Goal: Information Seeking & Learning: Check status

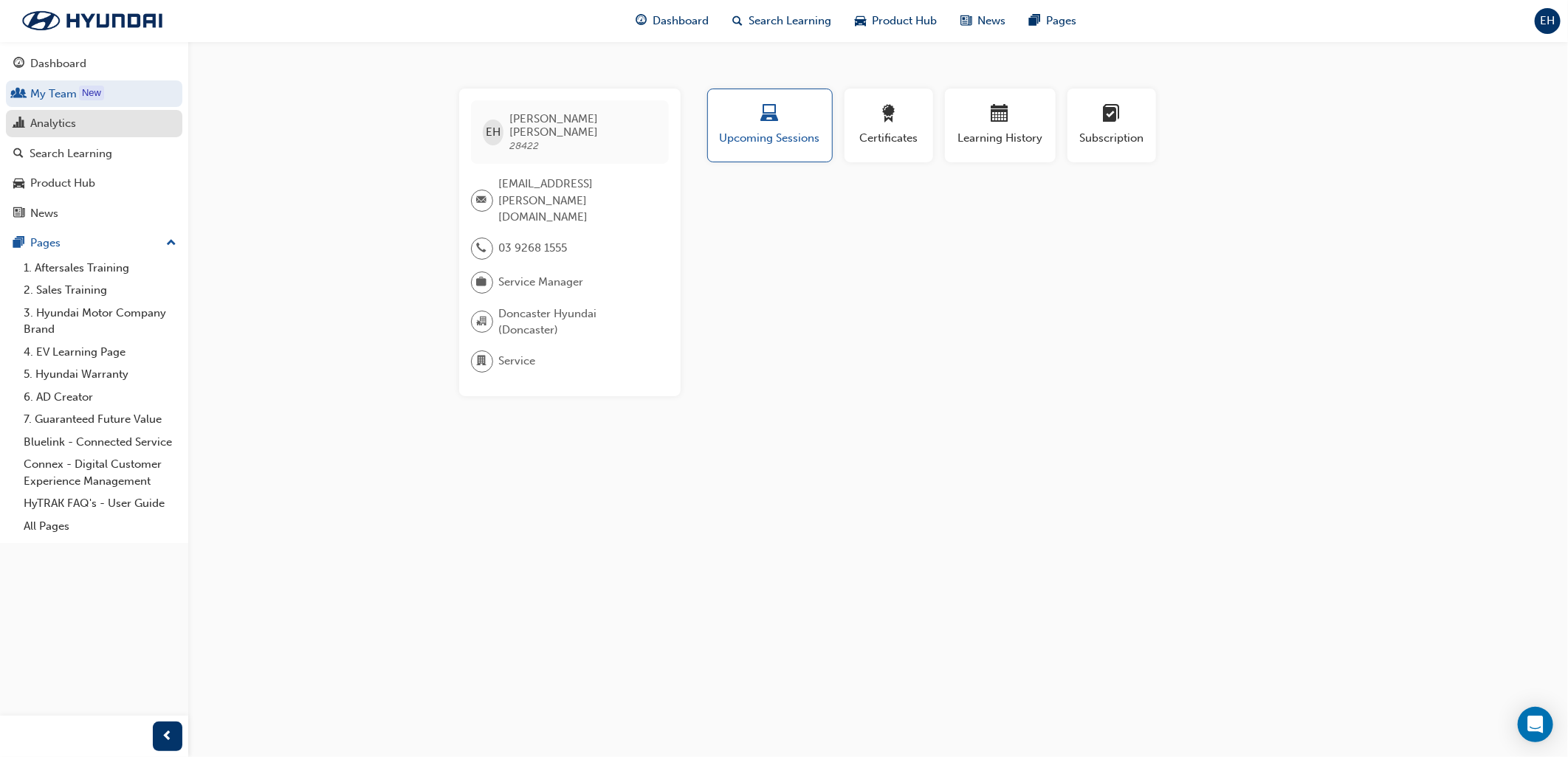
drag, startPoint x: 33, startPoint y: 120, endPoint x: 105, endPoint y: 128, distance: 72.4
click at [33, 120] on div "Analytics" at bounding box center [52, 123] width 46 height 17
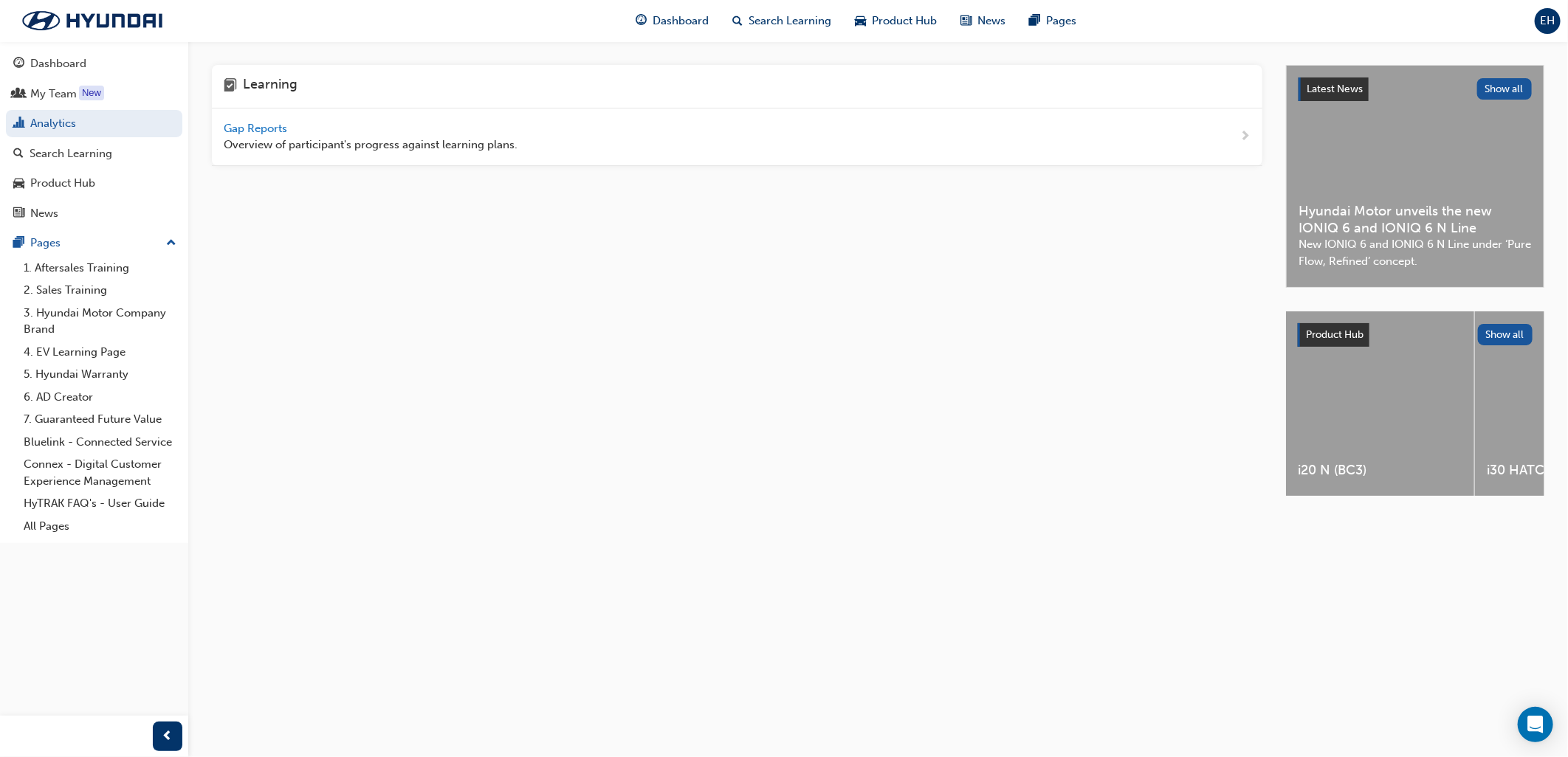
click at [252, 142] on span "Overview of participant's progress against learning plans." at bounding box center [370, 145] width 294 height 17
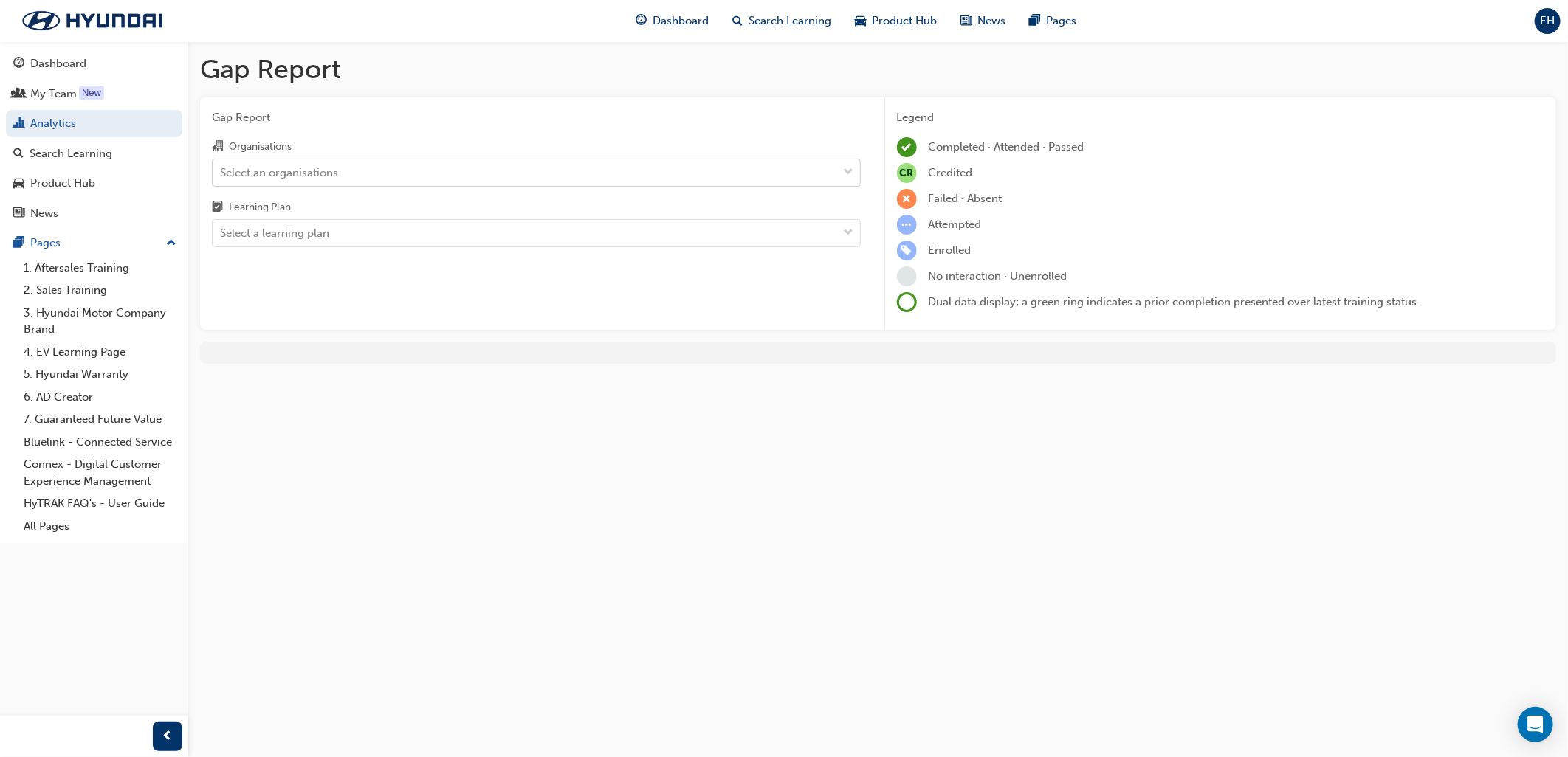
click at [348, 163] on div "Select an organisations" at bounding box center [525, 172] width 625 height 26
click at [222, 166] on input "Organisations Select an organisations" at bounding box center [221, 172] width 2 height 13
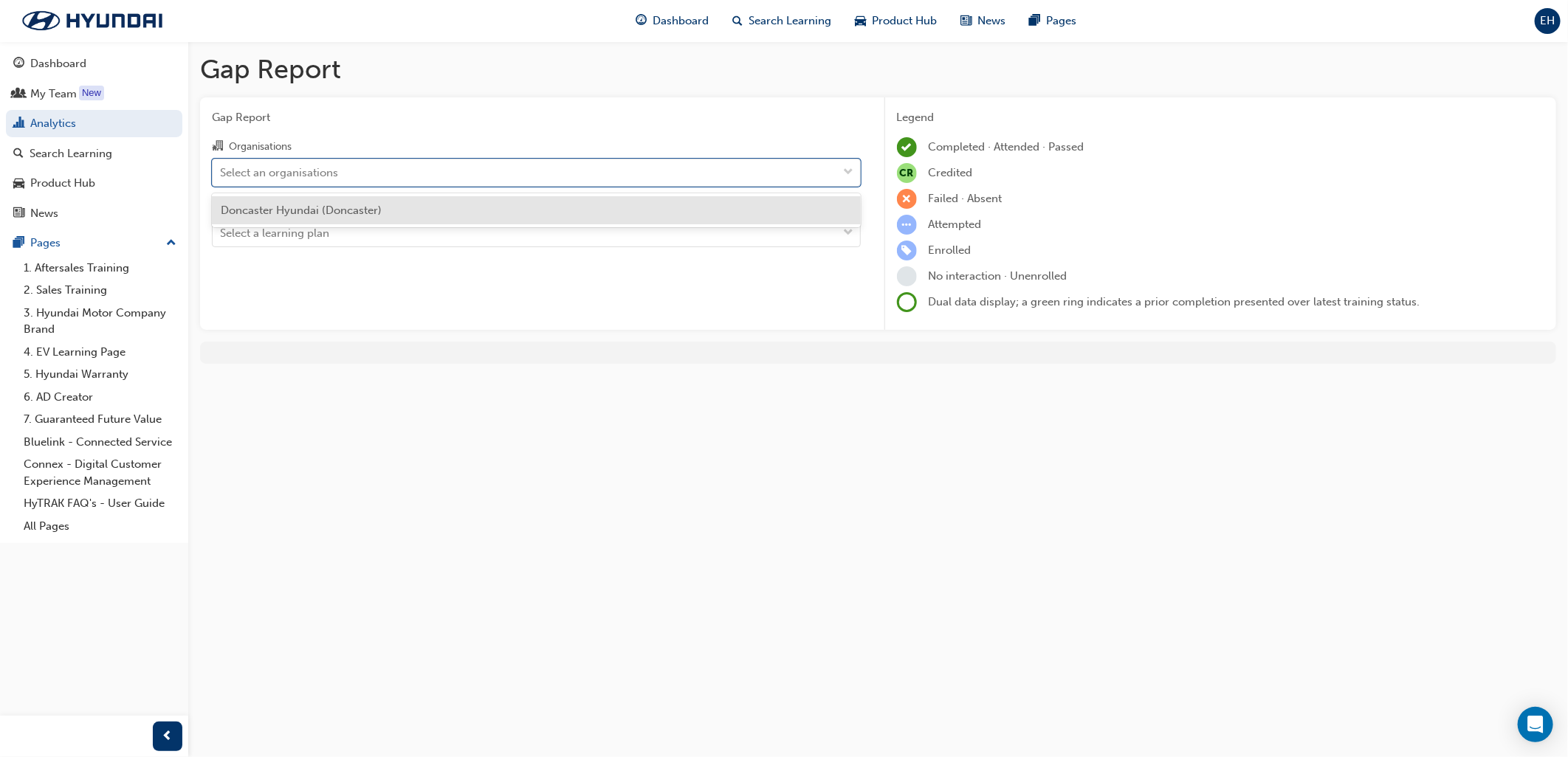
click at [303, 213] on span "Doncaster Hyundai (Doncaster)" at bounding box center [301, 210] width 161 height 14
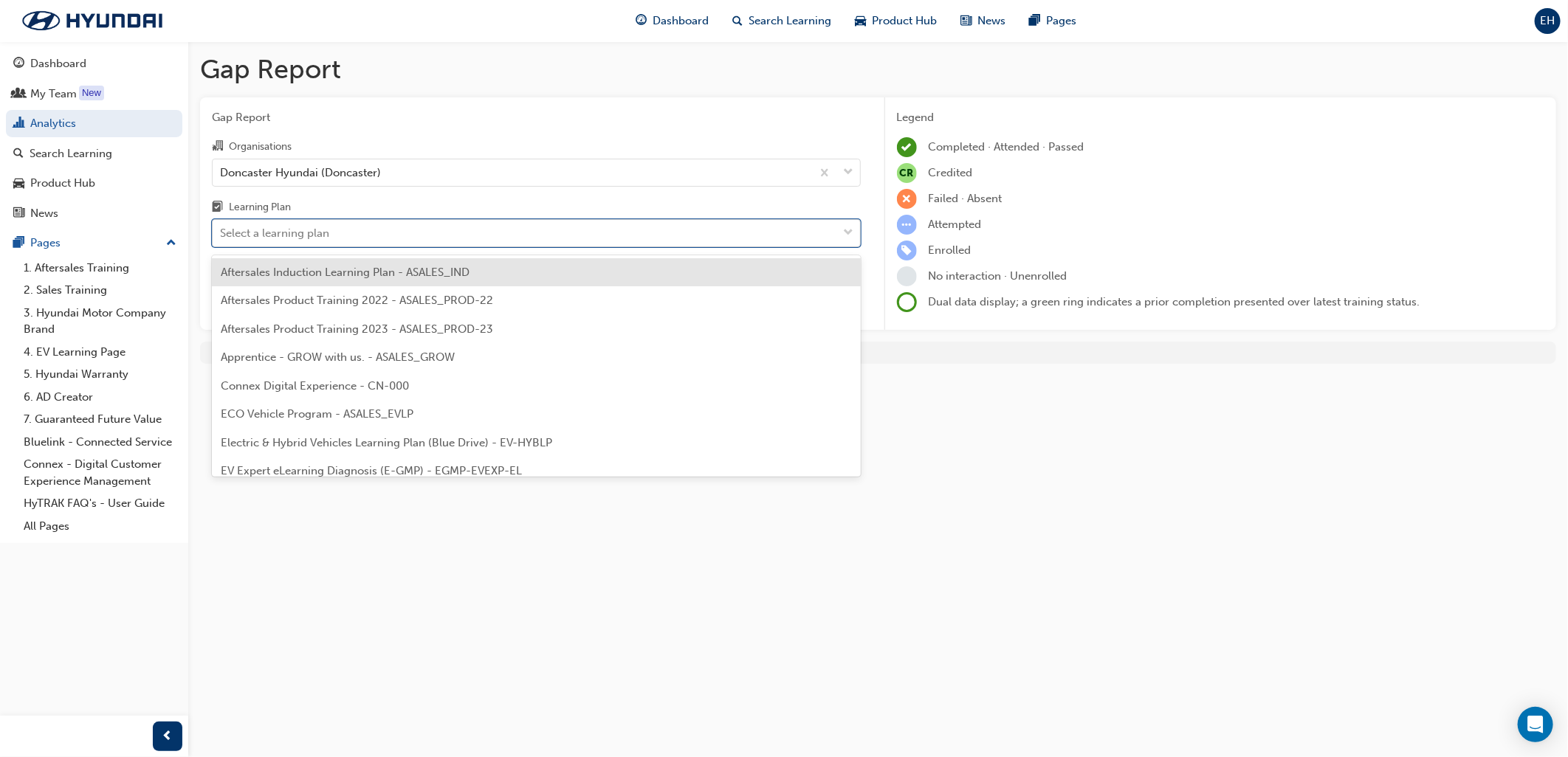
click at [292, 236] on div "Select a learning plan" at bounding box center [274, 233] width 109 height 17
click at [222, 236] on input "Learning Plan option Aftersales Induction Learning Plan - ASALES_IND focused, 1…" at bounding box center [221, 233] width 2 height 13
type input "tech"
click at [328, 275] on span "Hyundai Technician H-STEP - ASALES_TECHLP" at bounding box center [340, 272] width 240 height 14
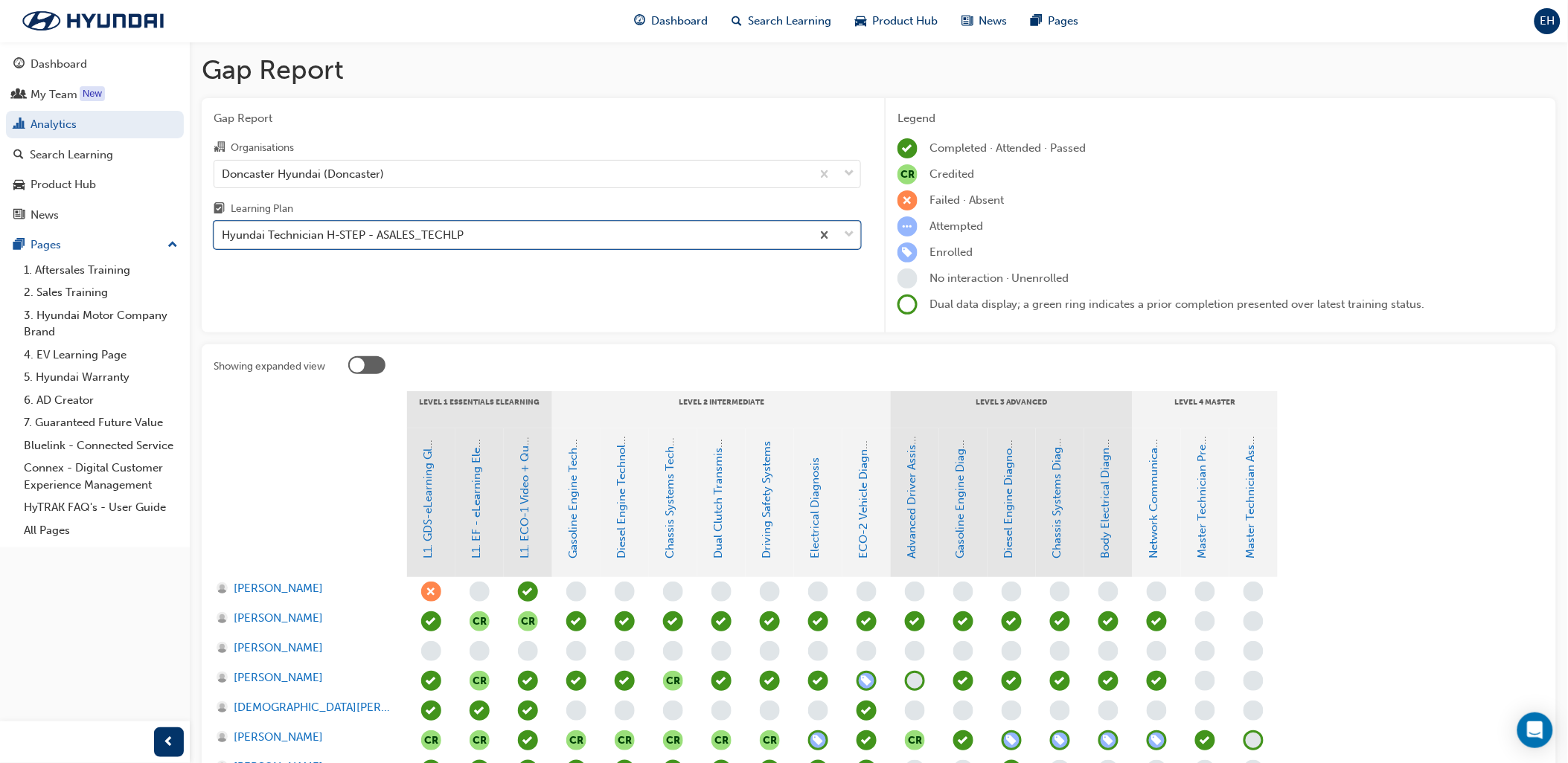
scroll to position [413, 0]
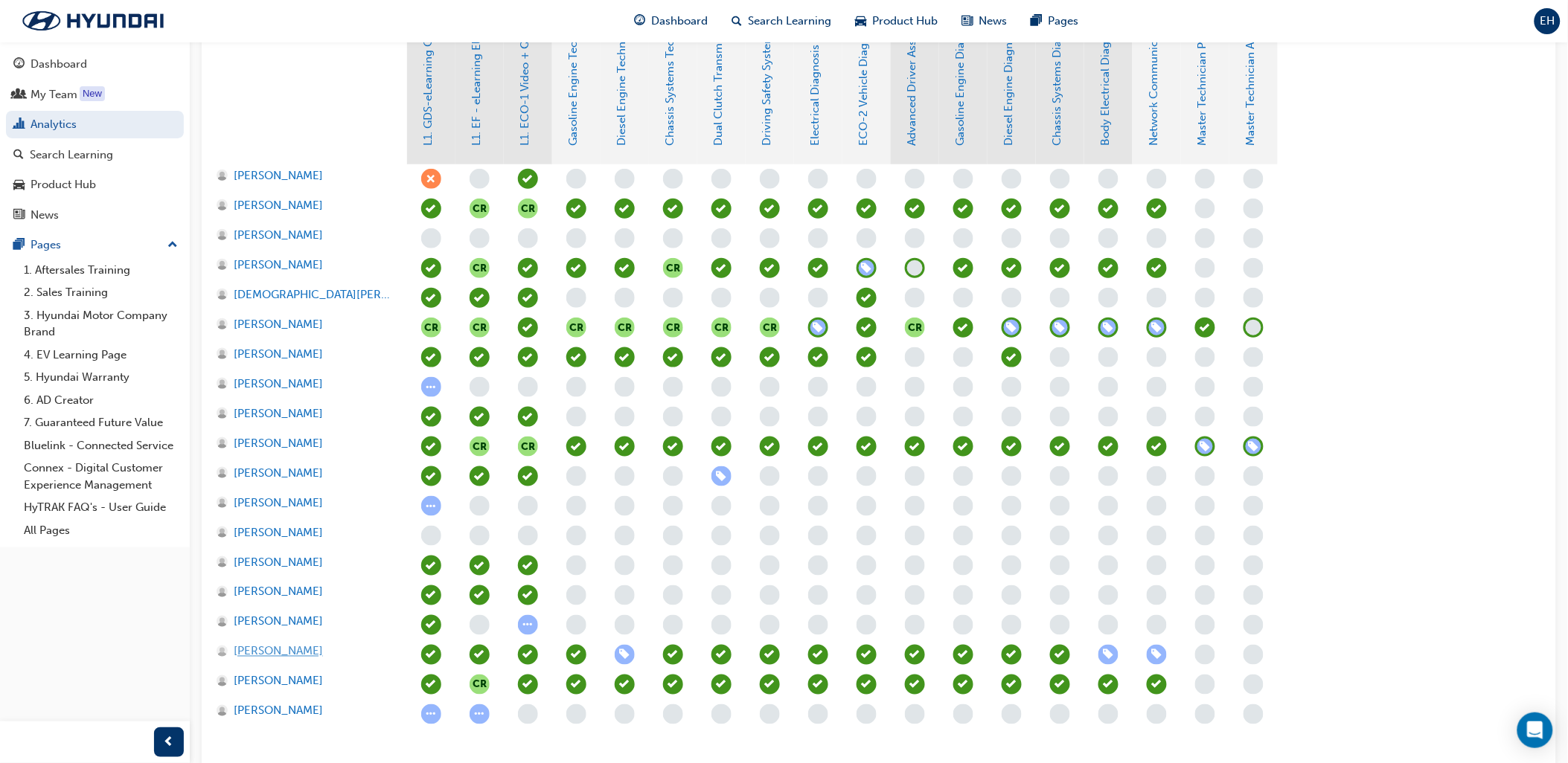
click at [258, 649] on span "[PERSON_NAME]" at bounding box center [278, 652] width 89 height 17
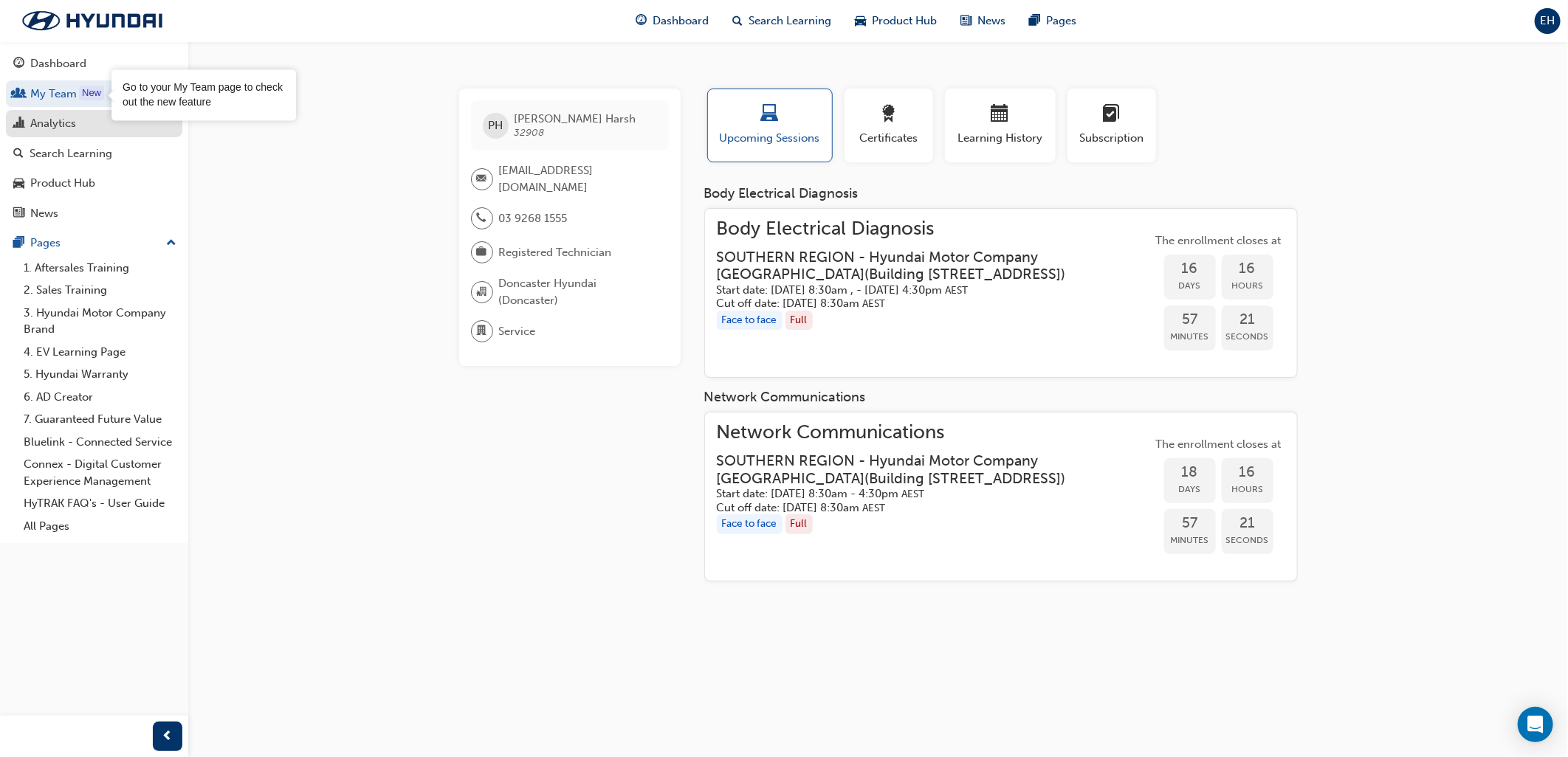
click at [64, 137] on link "Analytics" at bounding box center [94, 124] width 176 height 27
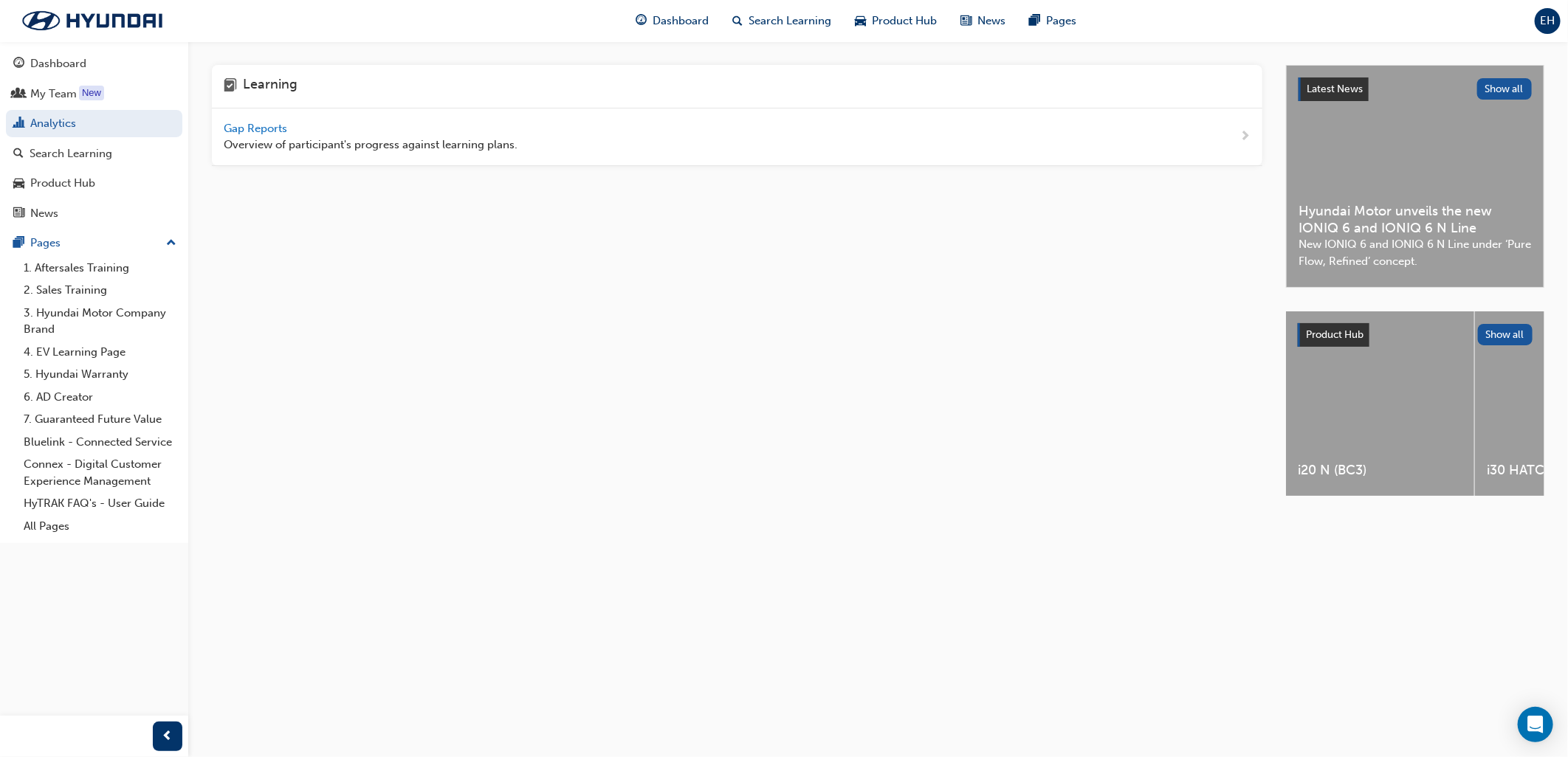
click at [318, 143] on span "Overview of participant's progress against learning plans." at bounding box center [370, 145] width 294 height 17
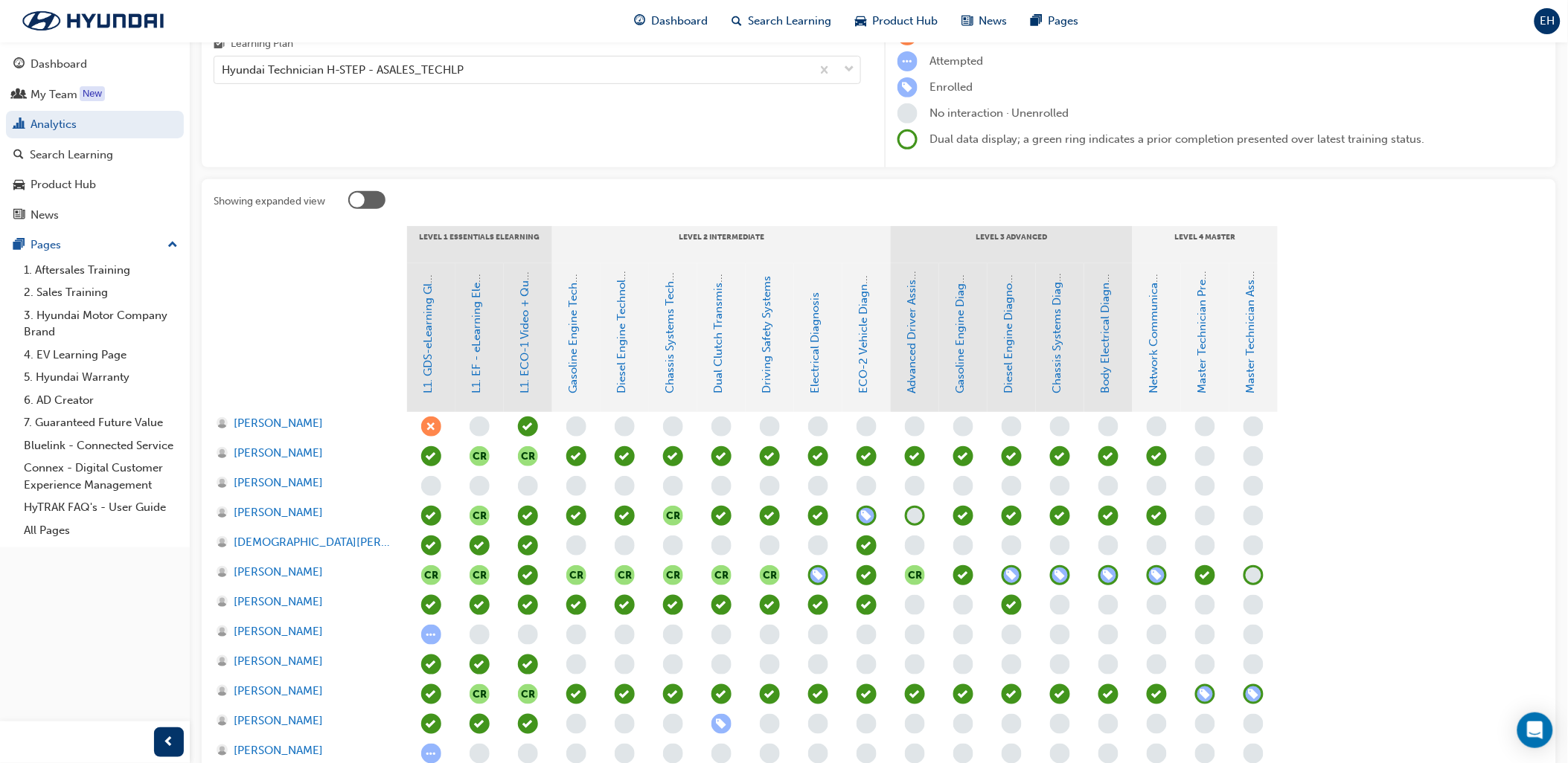
scroll to position [413, 0]
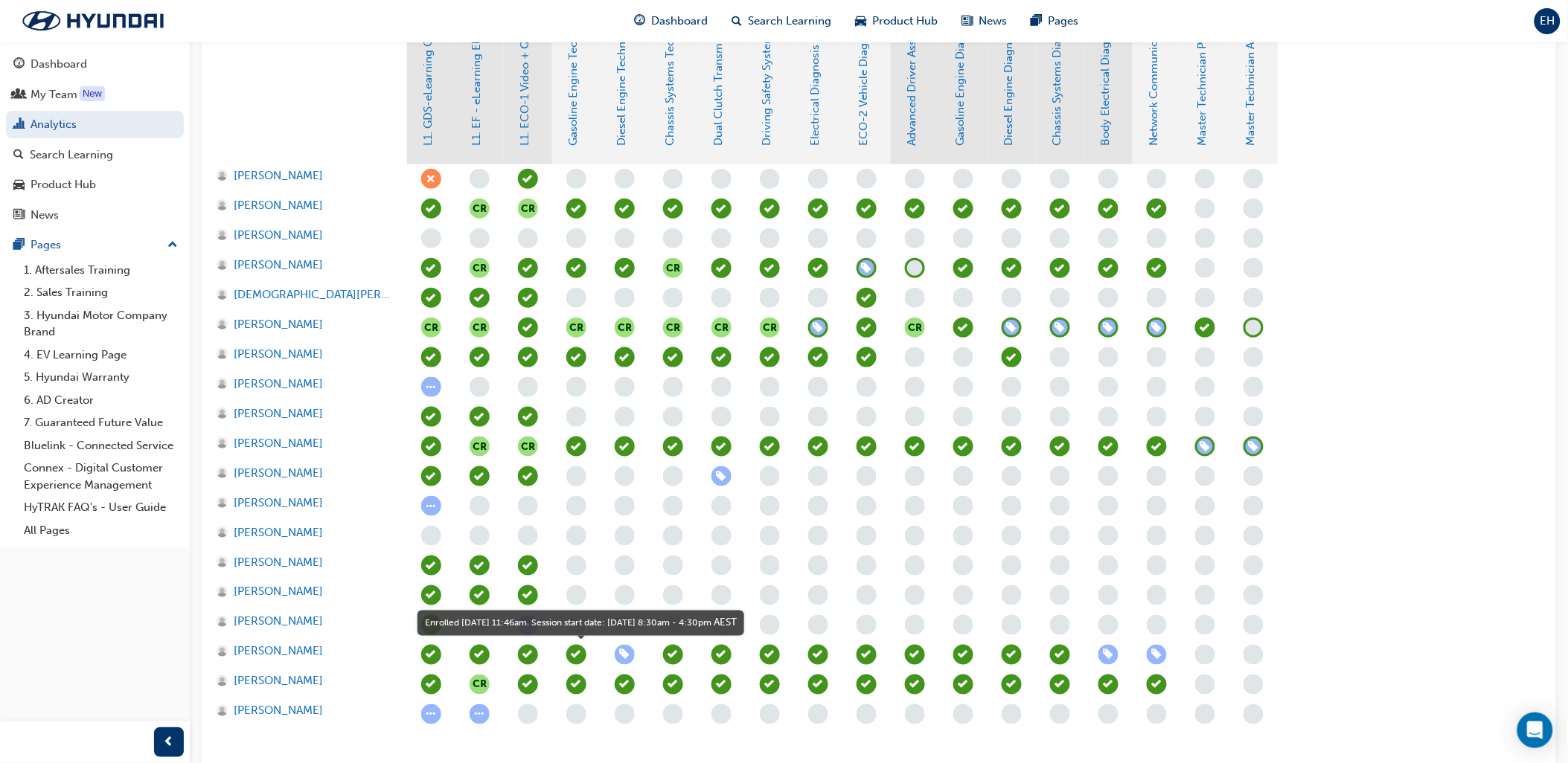
click at [618, 653] on span "learningRecordVerb_ENROLL-icon" at bounding box center [625, 655] width 20 height 20
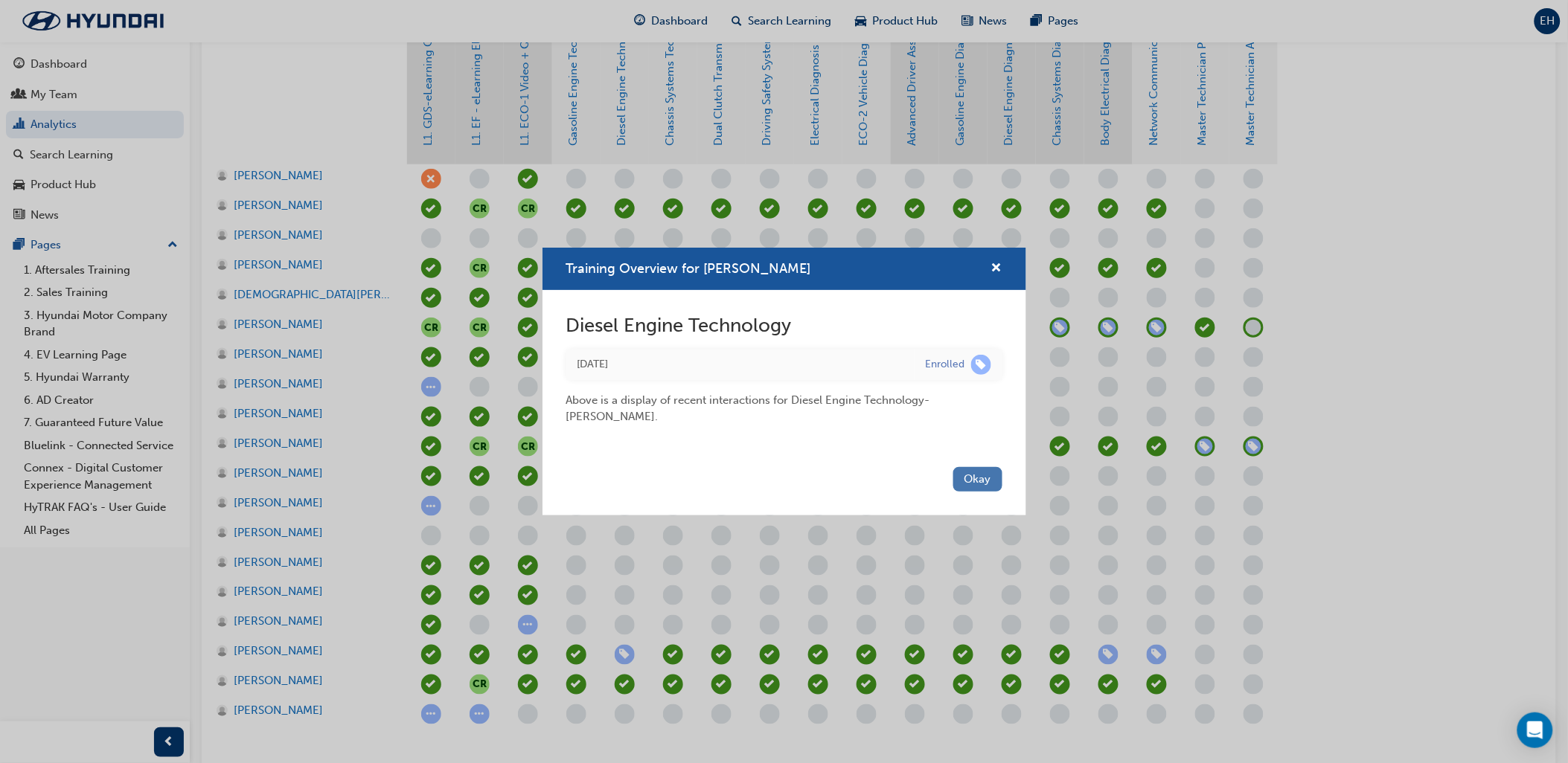
click at [964, 470] on button "Okay" at bounding box center [978, 479] width 49 height 25
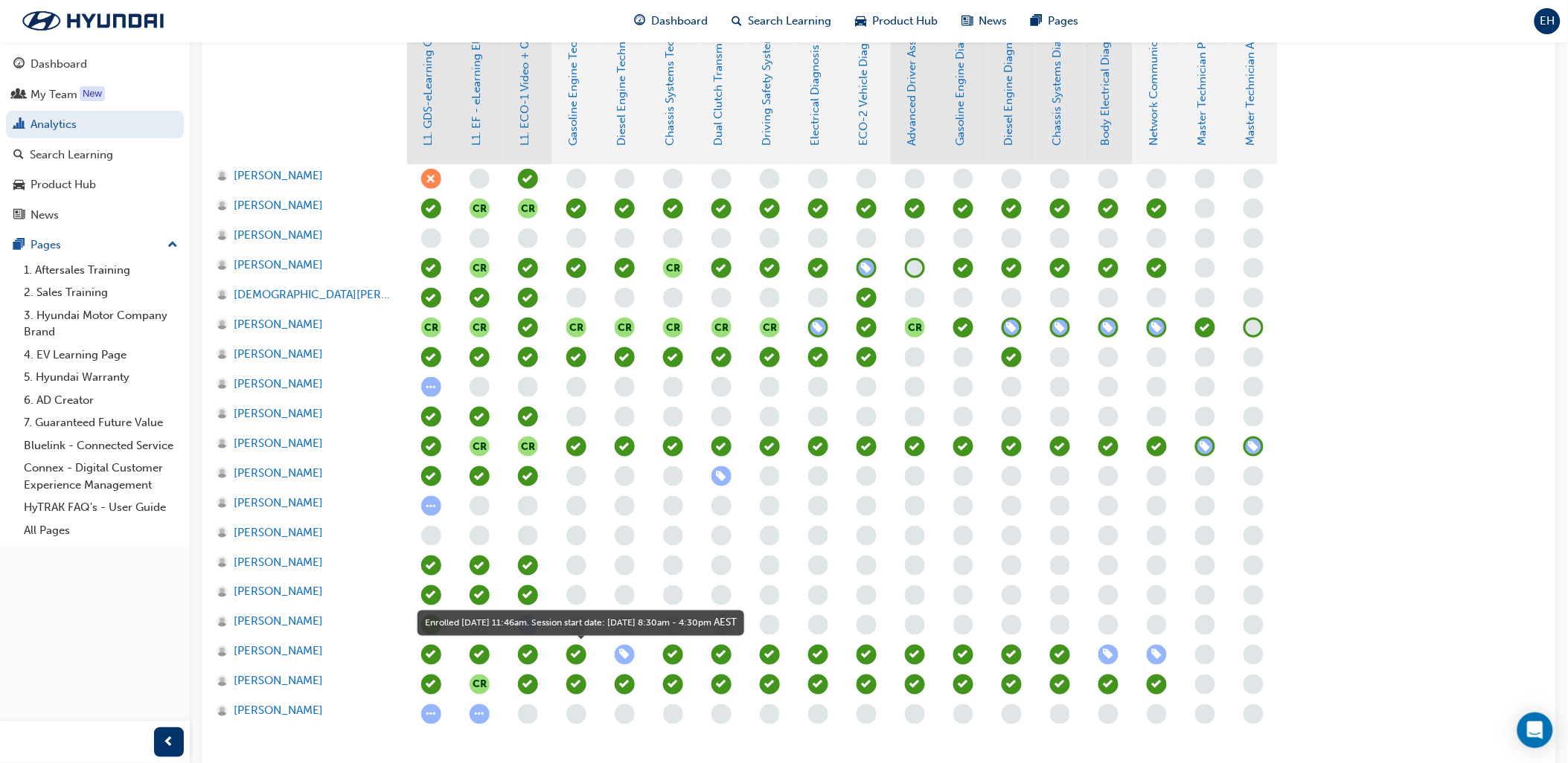
click at [619, 657] on span "learningRecordVerb_ENROLL-icon" at bounding box center [625, 655] width 20 height 20
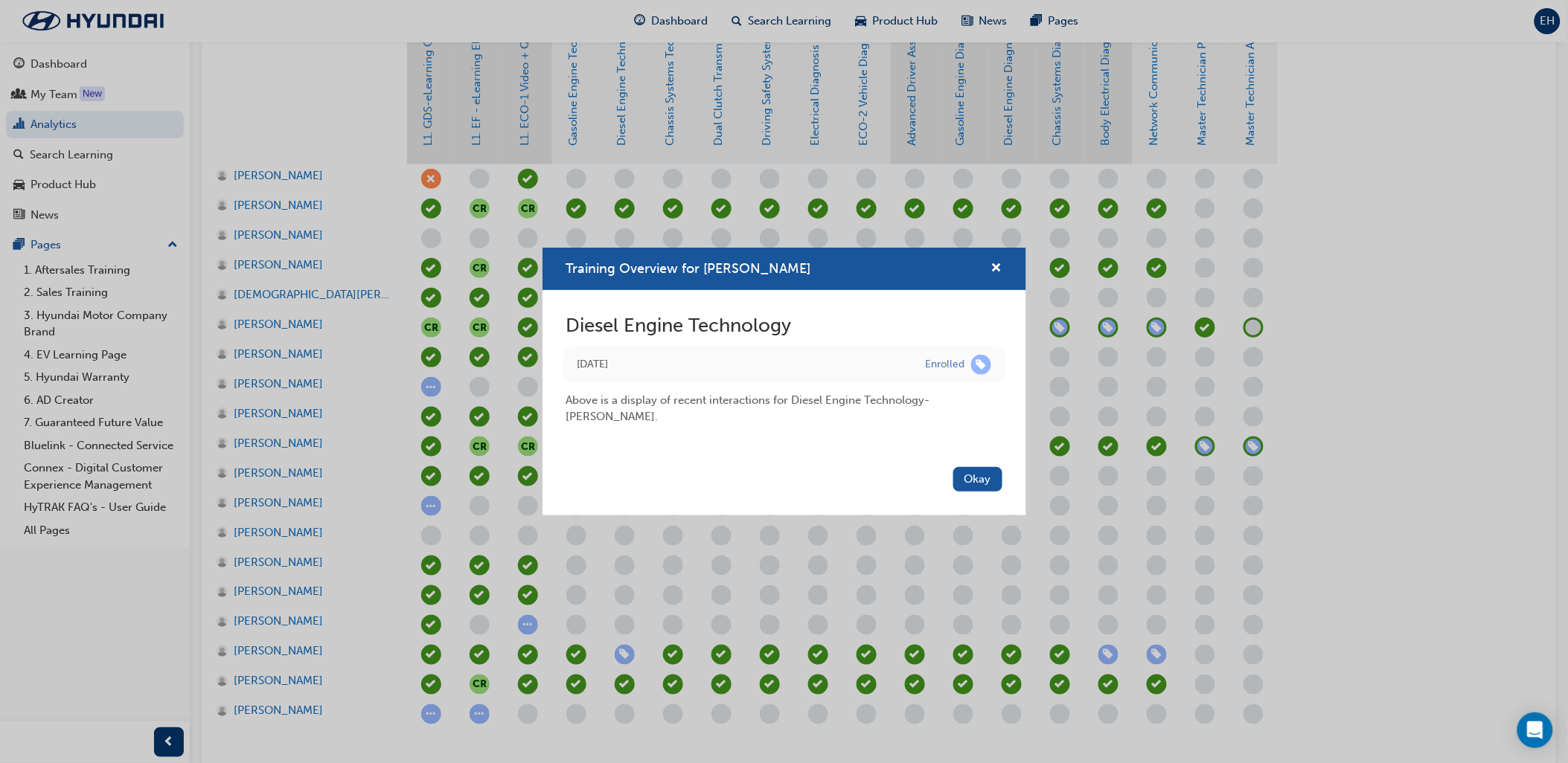
click at [971, 485] on div "Okay" at bounding box center [784, 489] width 483 height 55
click at [969, 470] on button "Okay" at bounding box center [978, 479] width 49 height 25
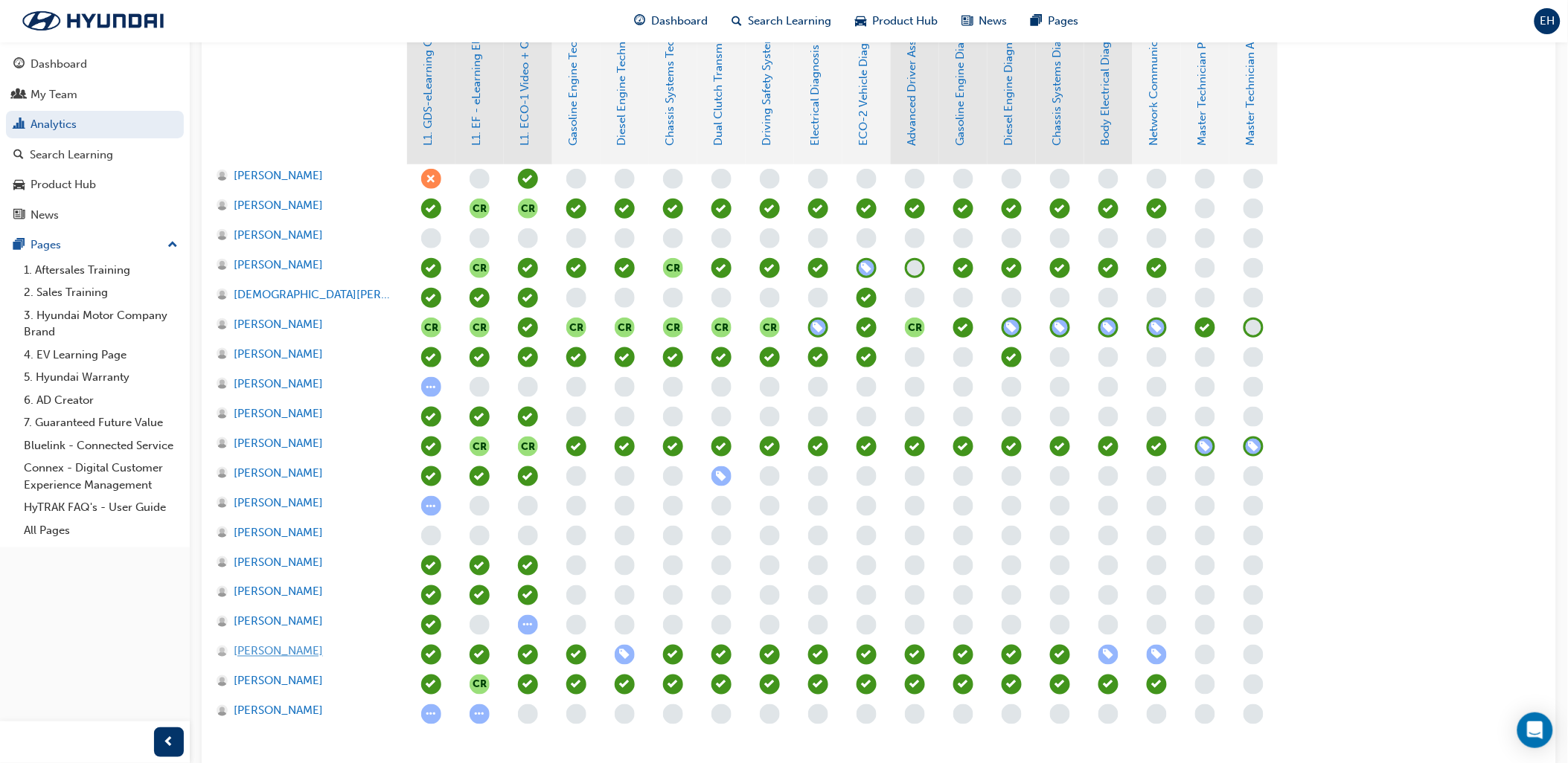
click at [251, 644] on span "[PERSON_NAME]" at bounding box center [278, 652] width 89 height 17
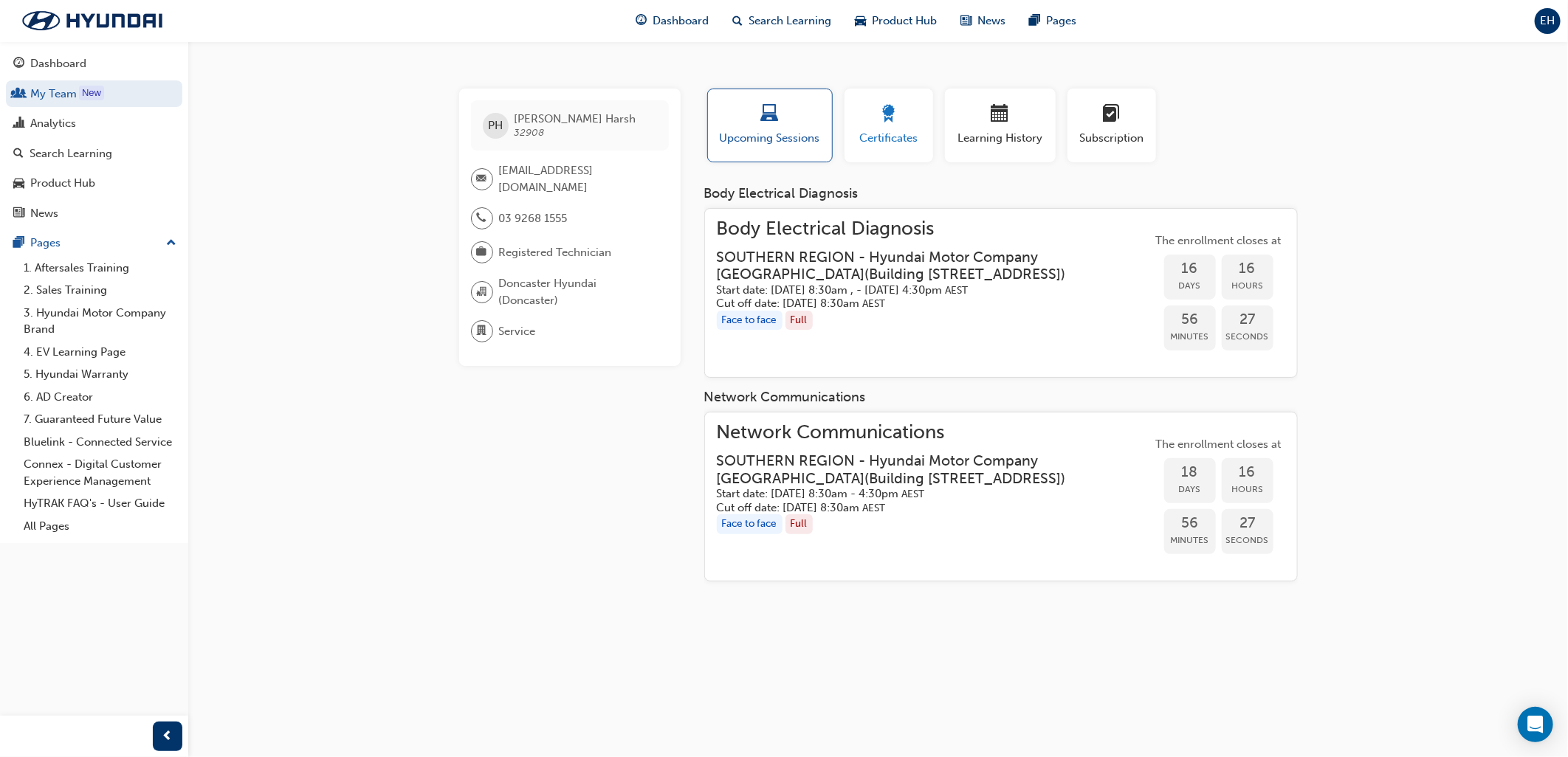
click at [882, 133] on span "Certificates" at bounding box center [889, 138] width 66 height 17
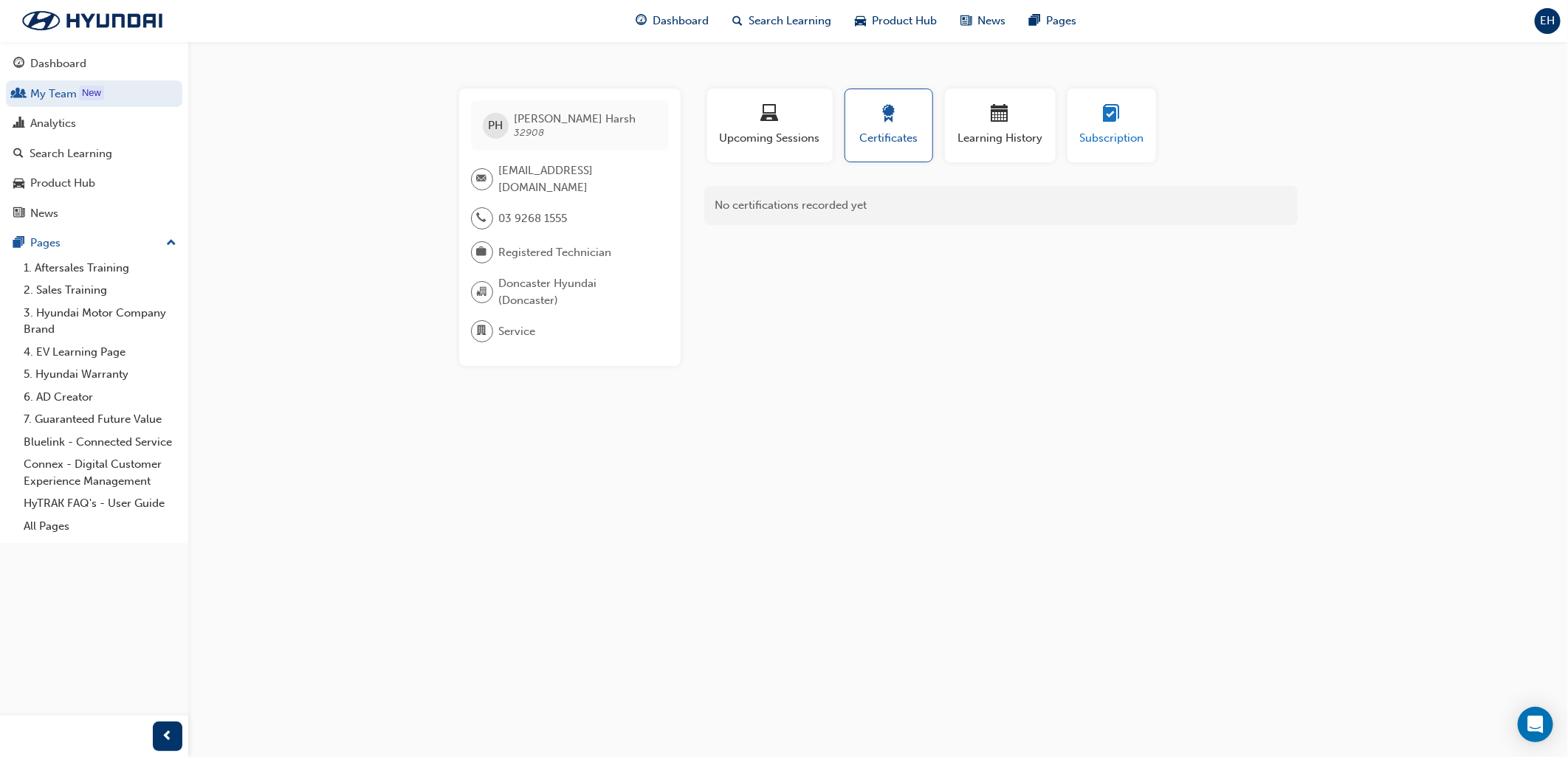
click at [1126, 124] on div "button" at bounding box center [1111, 116] width 66 height 23
click at [937, 124] on div "Profile Upcoming Sessions Certificates Learning History Subscription" at bounding box center [1001, 131] width 623 height 86
drag, startPoint x: 937, startPoint y: 124, endPoint x: 1007, endPoint y: 119, distance: 70.2
click at [1007, 120] on span "calendar-icon" at bounding box center [1001, 115] width 18 height 20
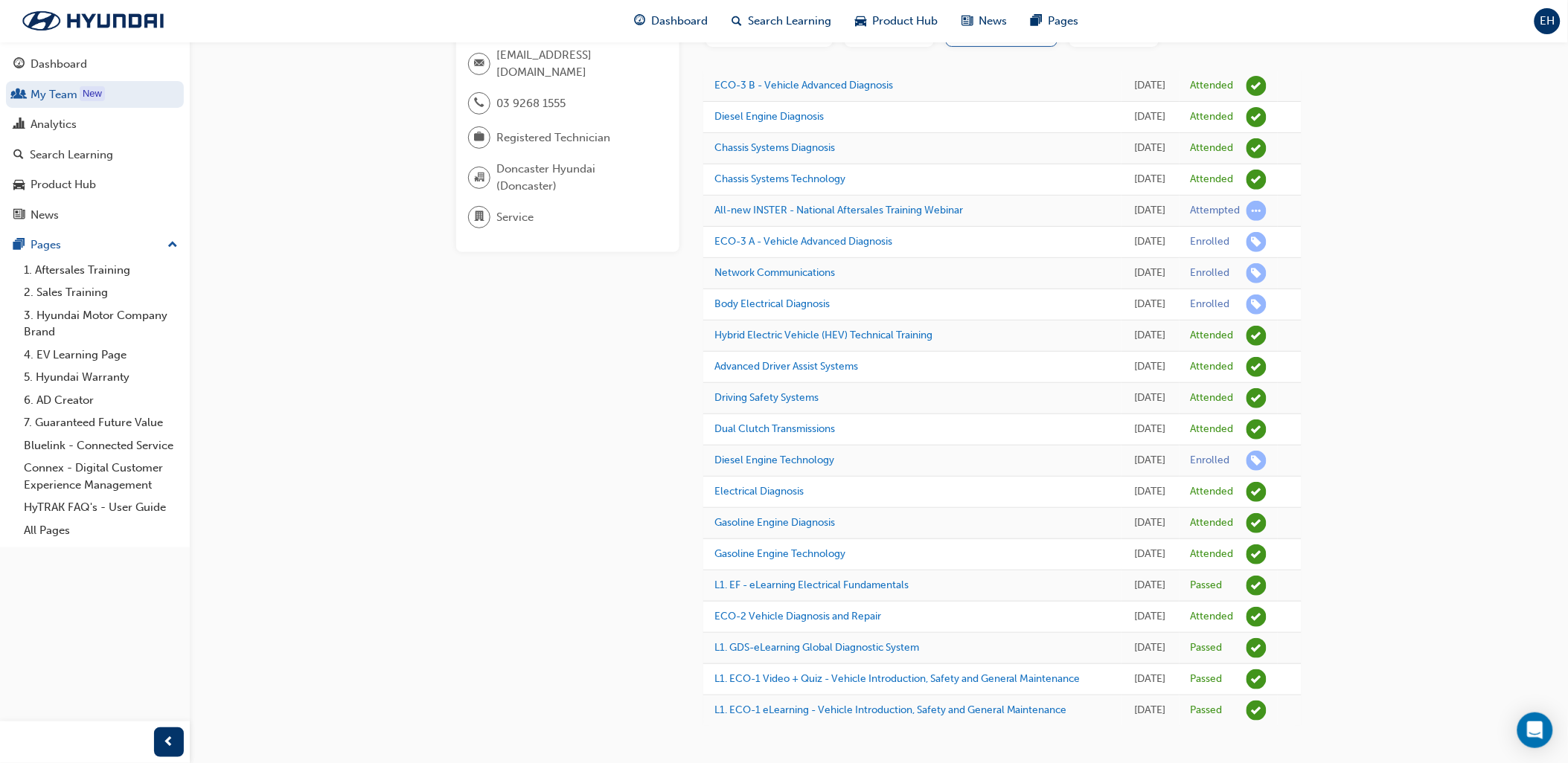
scroll to position [224, 0]
drag, startPoint x: 850, startPoint y: 422, endPoint x: 707, endPoint y: 422, distance: 143.0
click at [707, 446] on td "Diesel Engine Technology" at bounding box center [912, 461] width 419 height 31
click at [787, 454] on link "Diesel Engine Technology" at bounding box center [774, 460] width 119 height 13
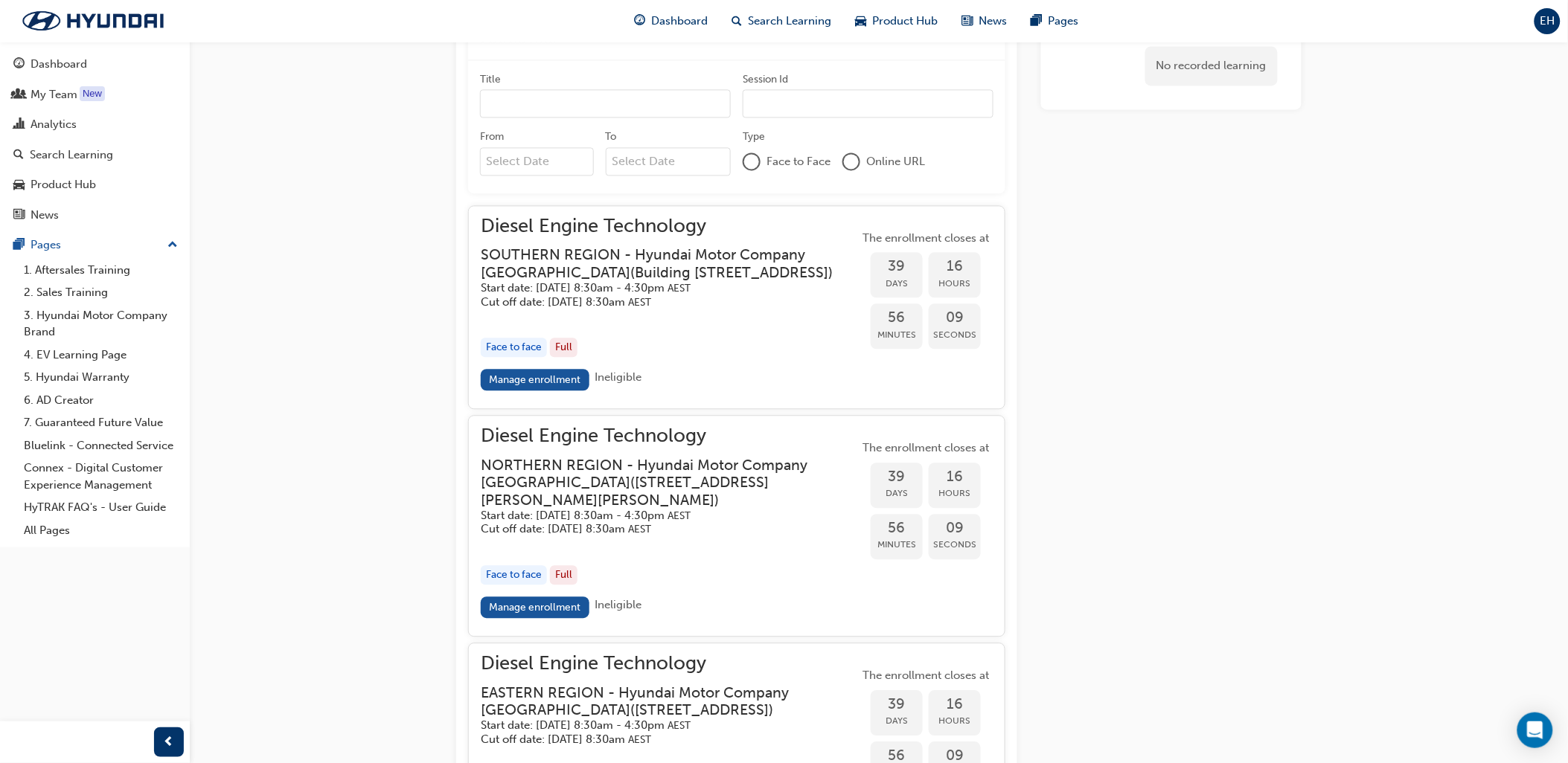
scroll to position [1250, 0]
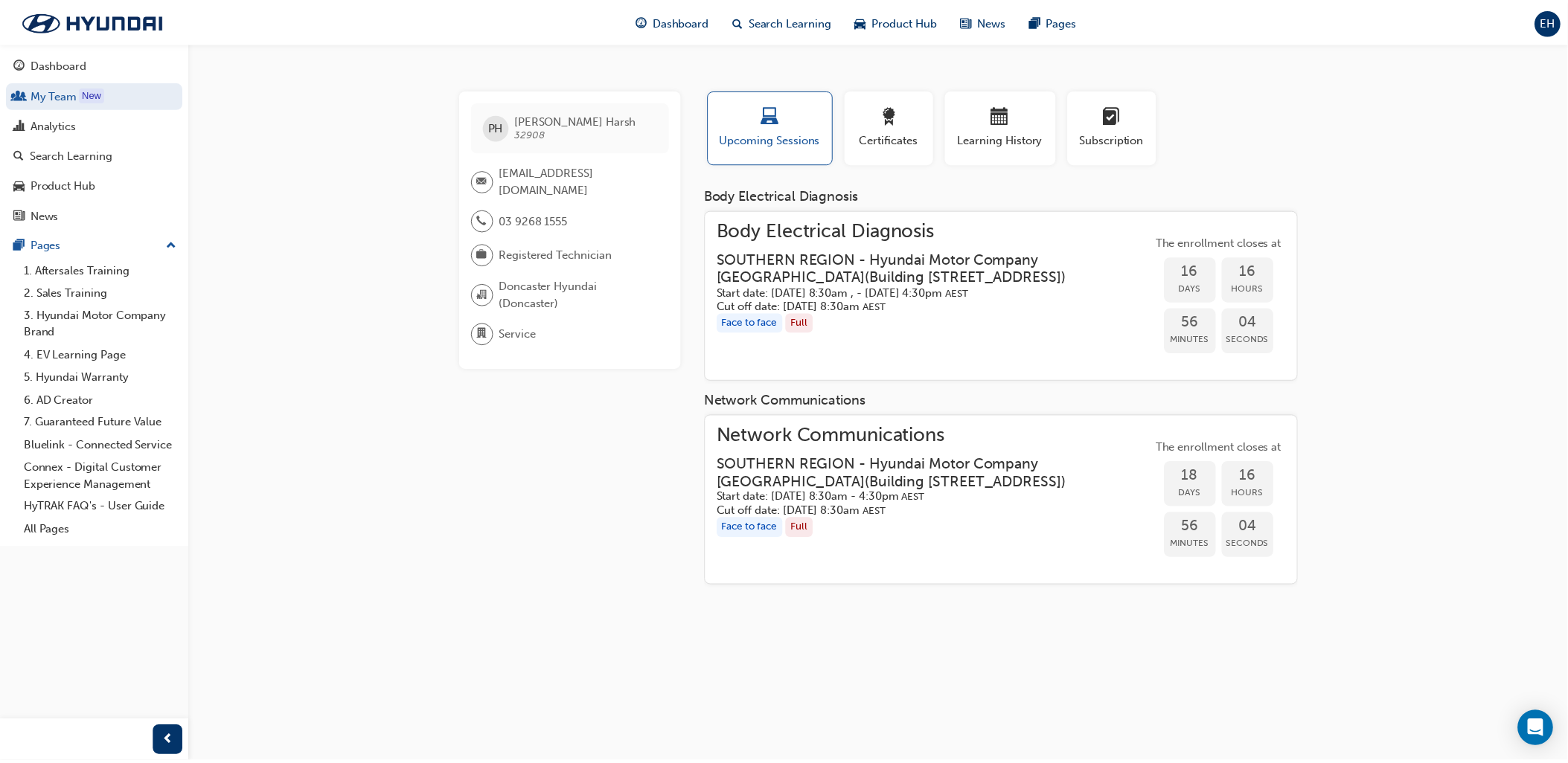
scroll to position [413, 0]
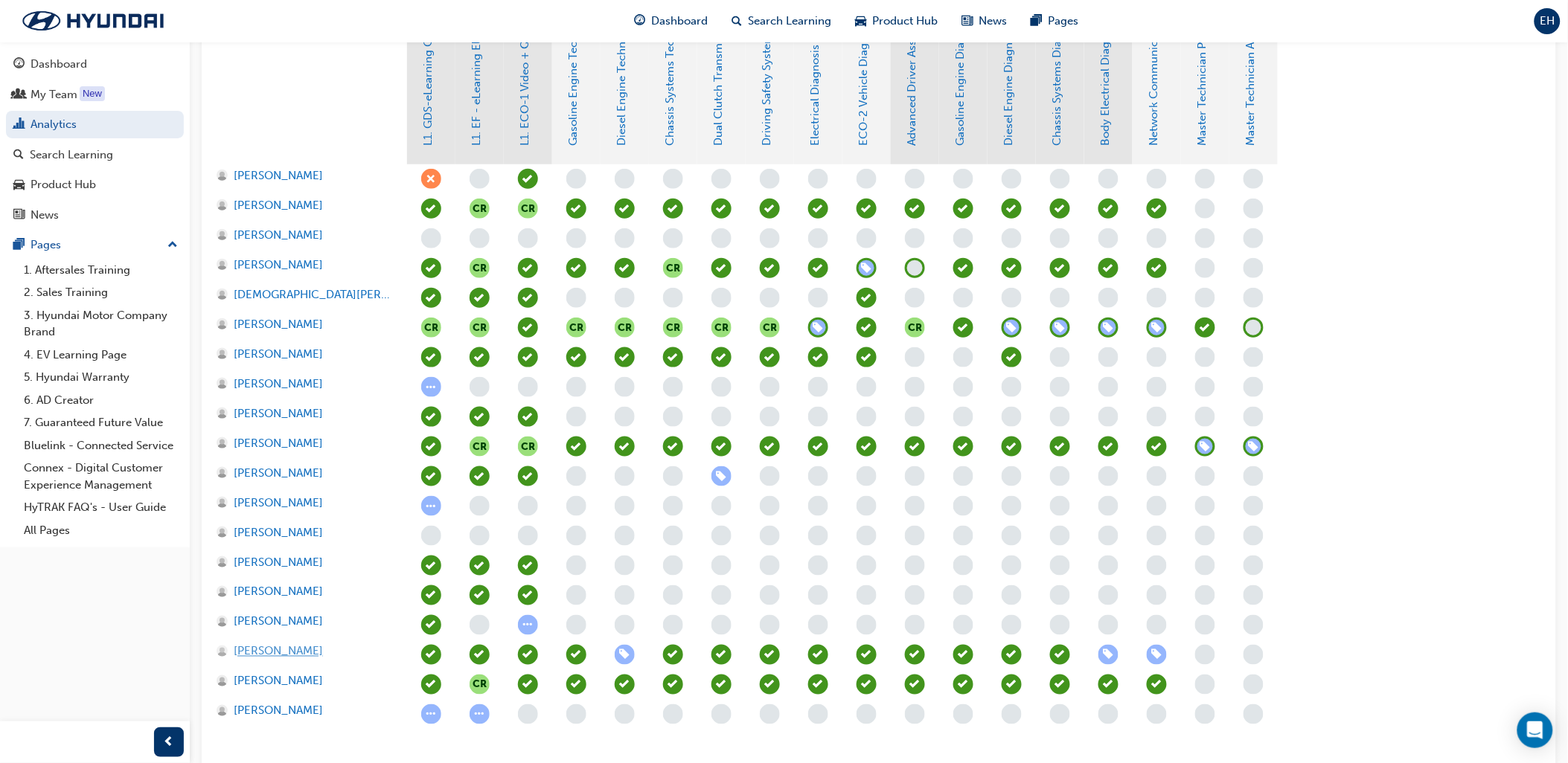
click at [273, 649] on span "[PERSON_NAME]" at bounding box center [278, 652] width 89 height 17
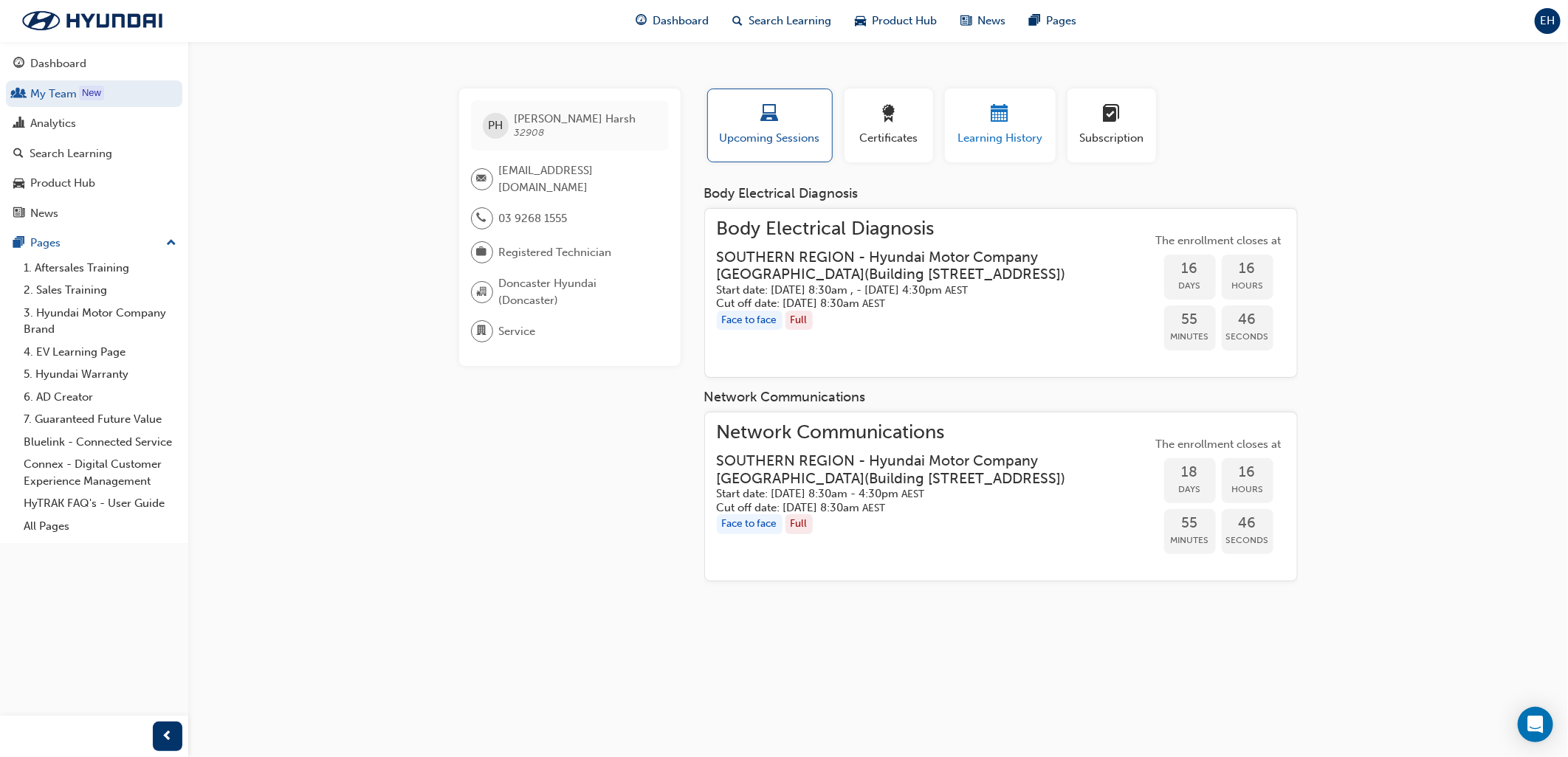
click at [1005, 142] on span "Learning History" at bounding box center [1001, 138] width 89 height 17
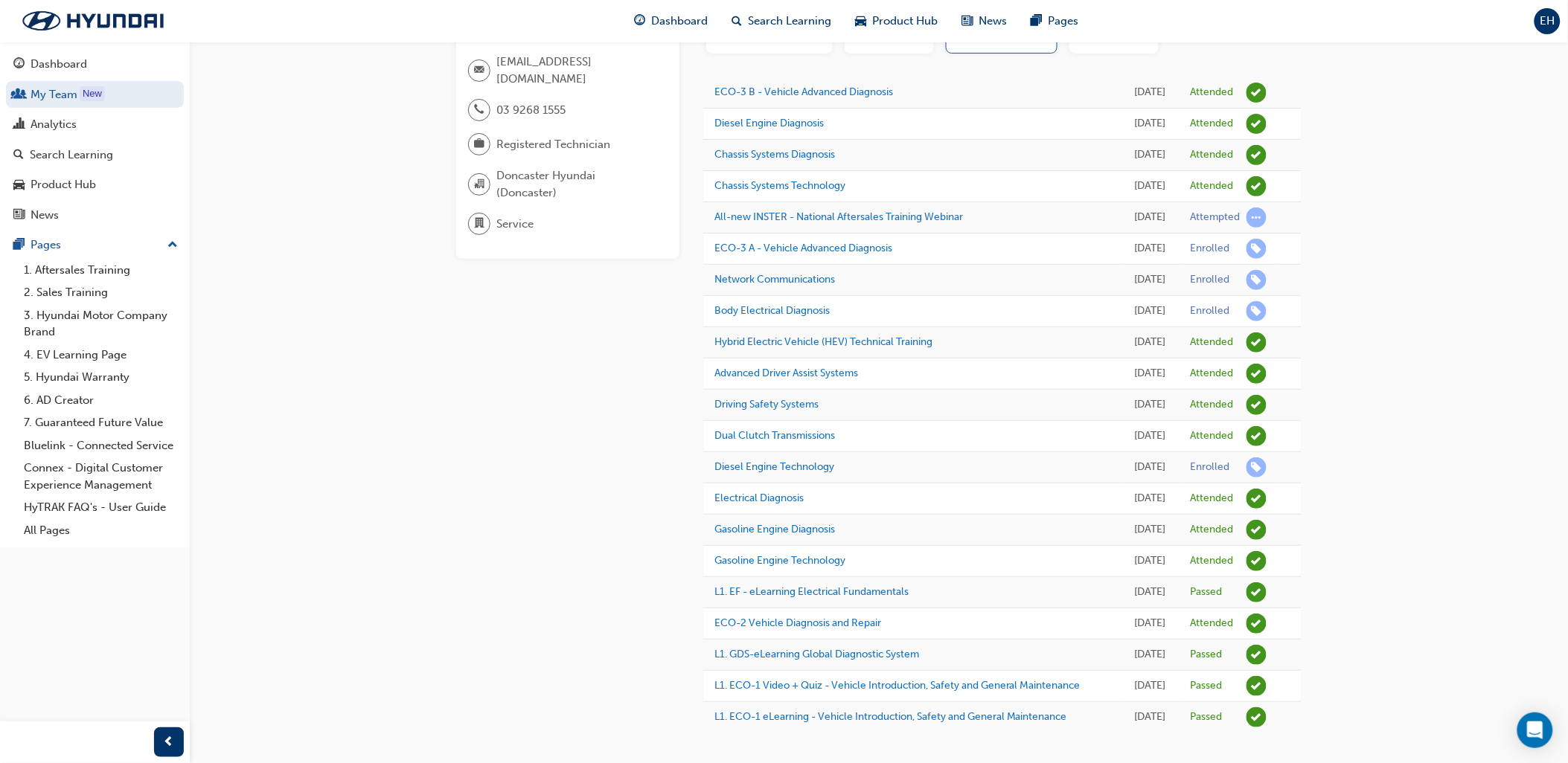
scroll to position [224, 0]
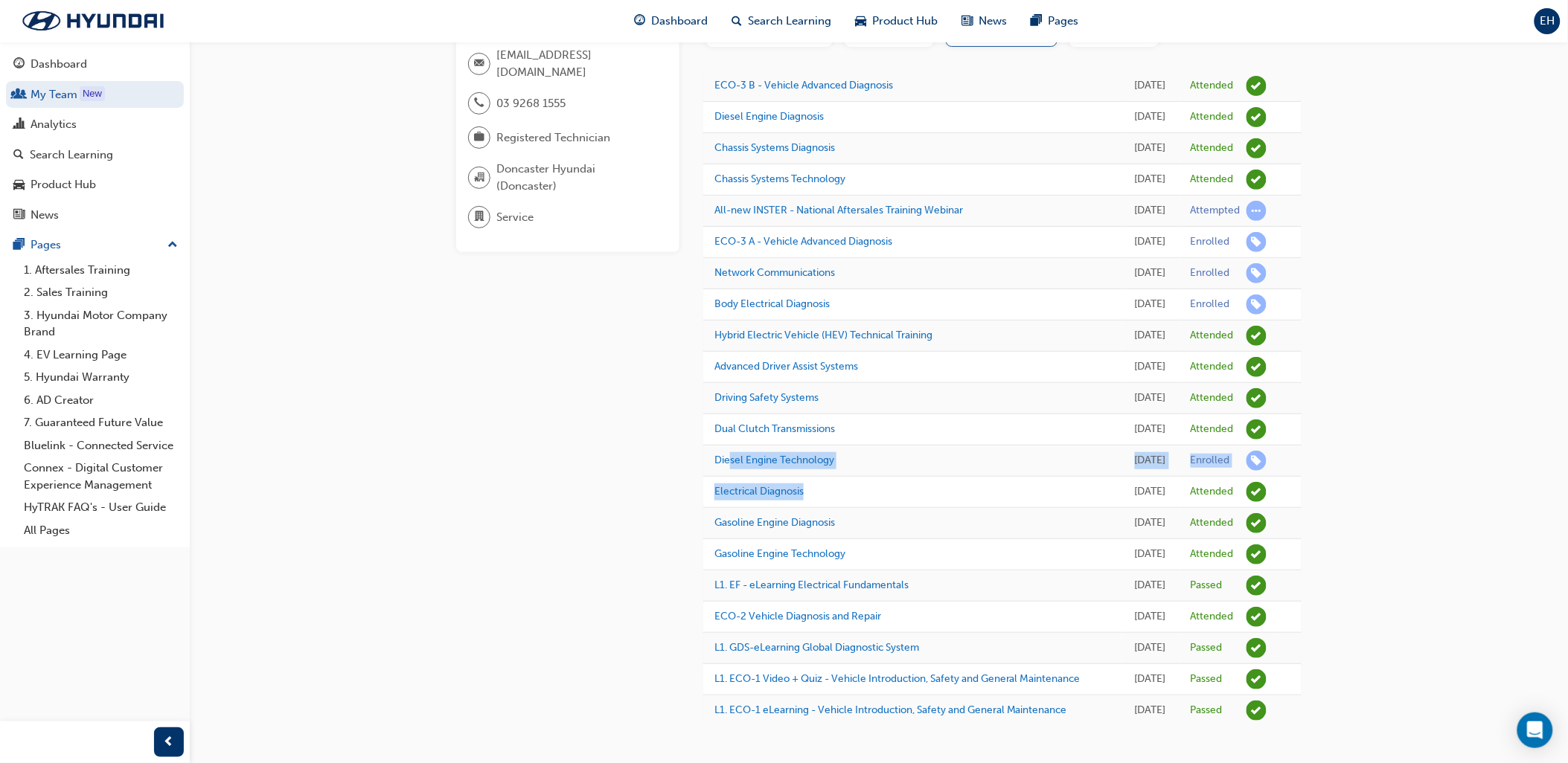
drag, startPoint x: 933, startPoint y: 454, endPoint x: 742, endPoint y: 441, distance: 191.4
click at [742, 441] on tbody "ECO-3 B - Vehicle Advanced Diagnosis [DATE] Attended Diesel Engine Diagnosis [D…" at bounding box center [1002, 398] width 598 height 655
click at [1396, 439] on div "PH [PERSON_NAME] Harsh 32908 [EMAIL_ADDRESS][DOMAIN_NAME] 03 9268 1555 Register…" at bounding box center [784, 323] width 1568 height 880
drag, startPoint x: 1296, startPoint y: 430, endPoint x: 705, endPoint y: 426, distance: 591.0
click at [705, 446] on tr "Diesel Engine Technology [DATE] Enrolled" at bounding box center [1002, 461] width 598 height 31
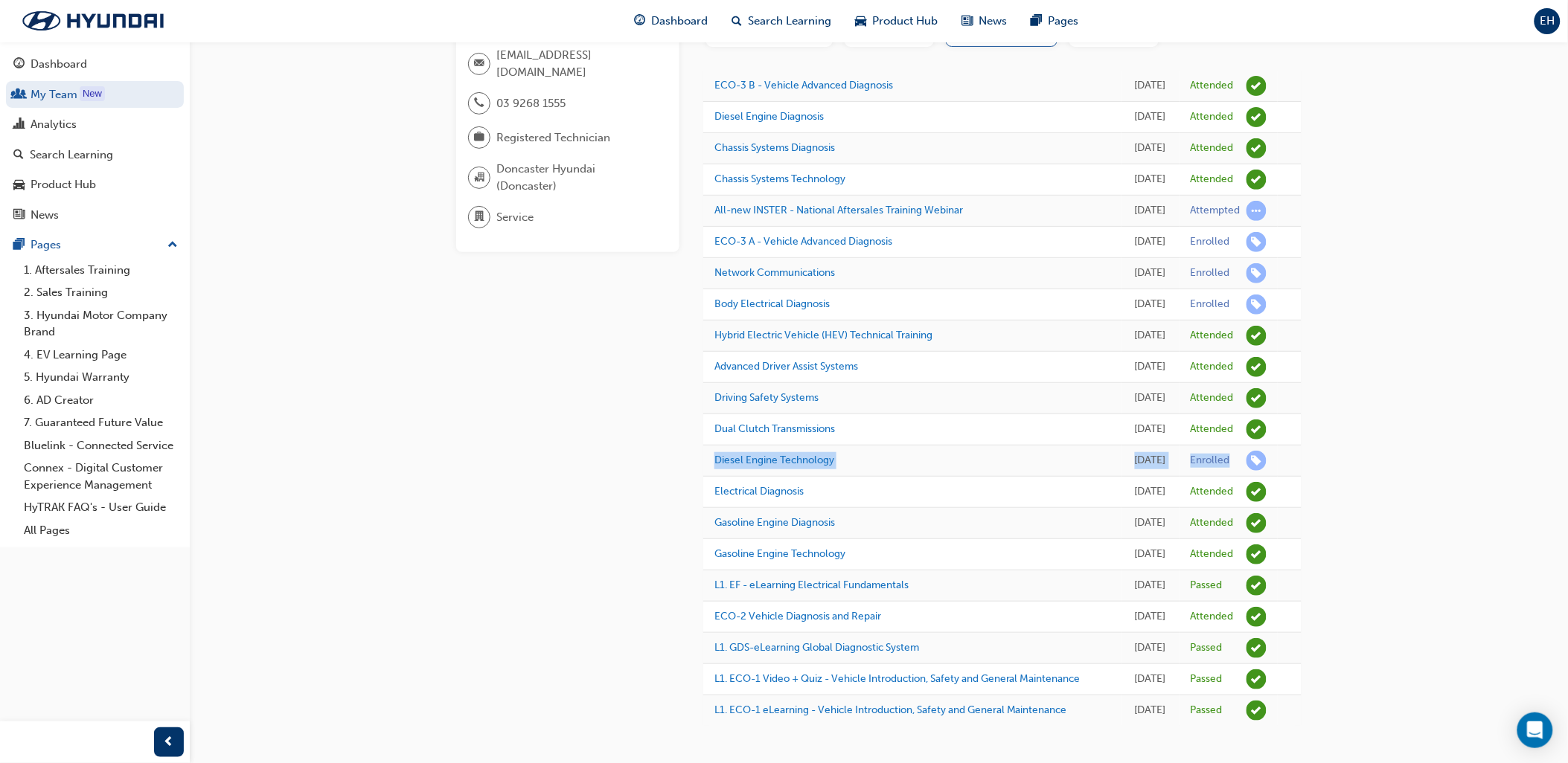
scroll to position [0, 0]
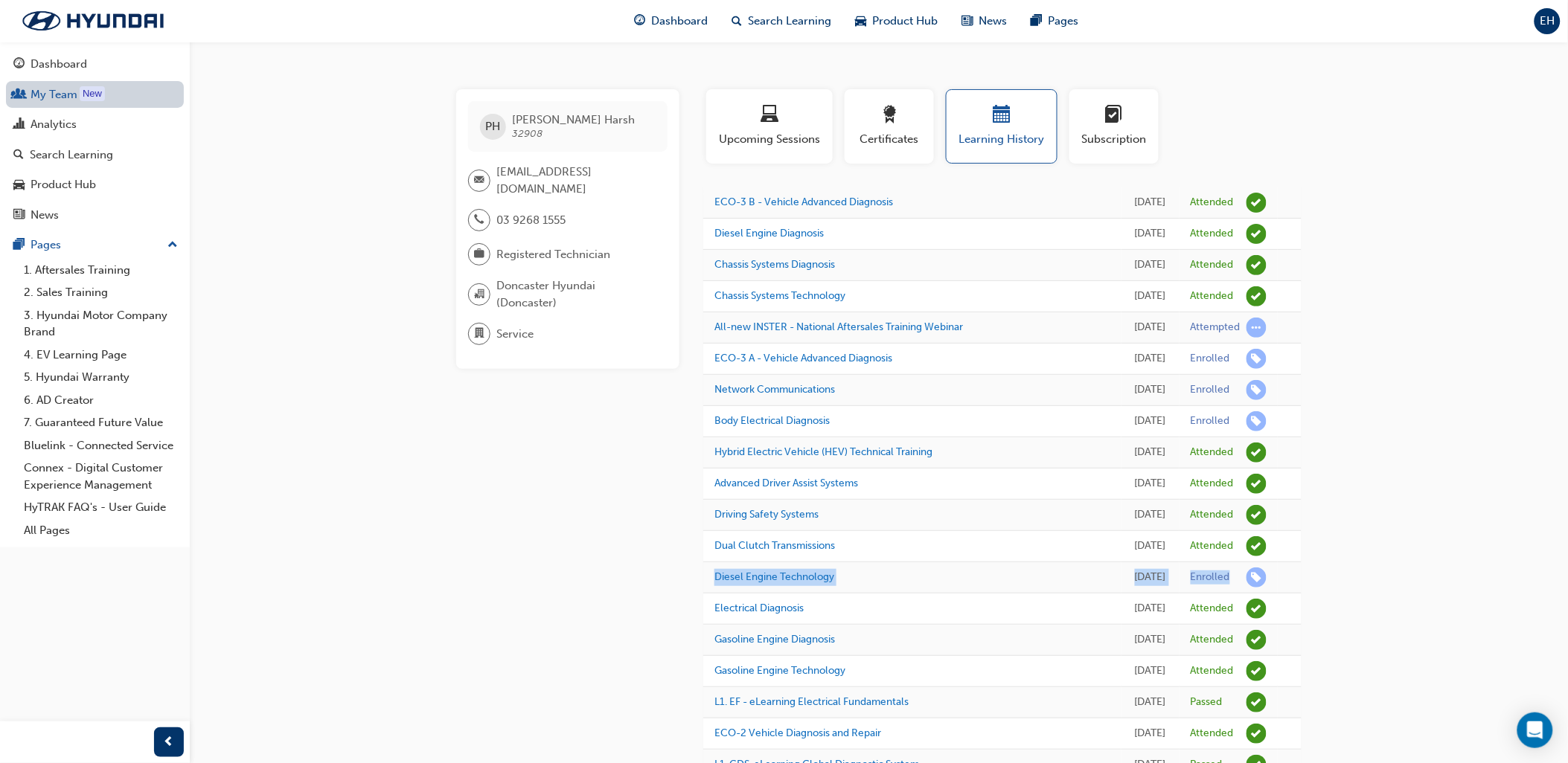
click at [59, 87] on link "My Team New" at bounding box center [95, 95] width 178 height 27
